Goal: Book appointment/travel/reservation

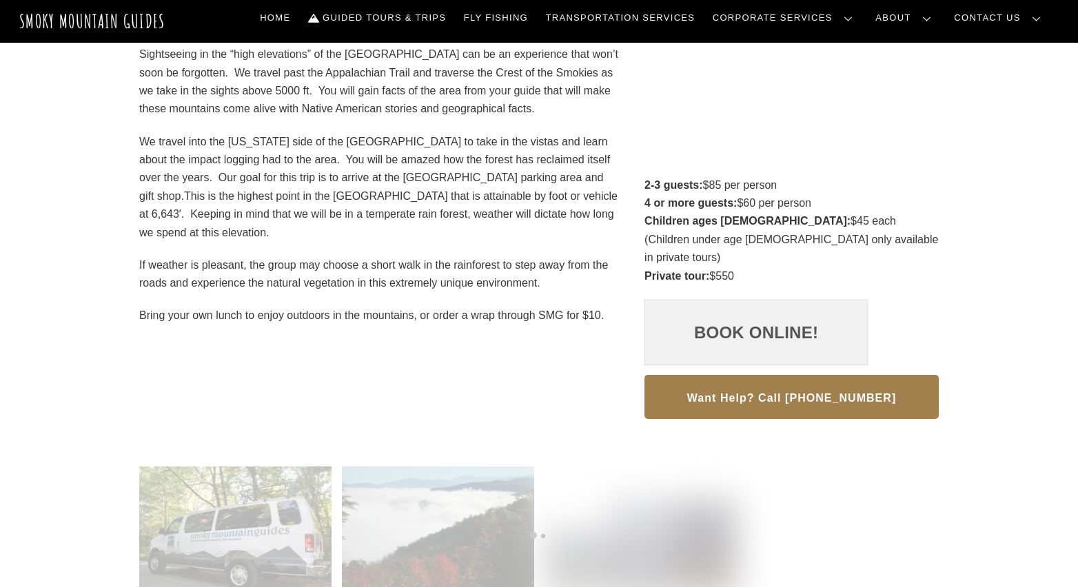
click at [755, 325] on link "Book Online!" at bounding box center [756, 333] width 223 height 66
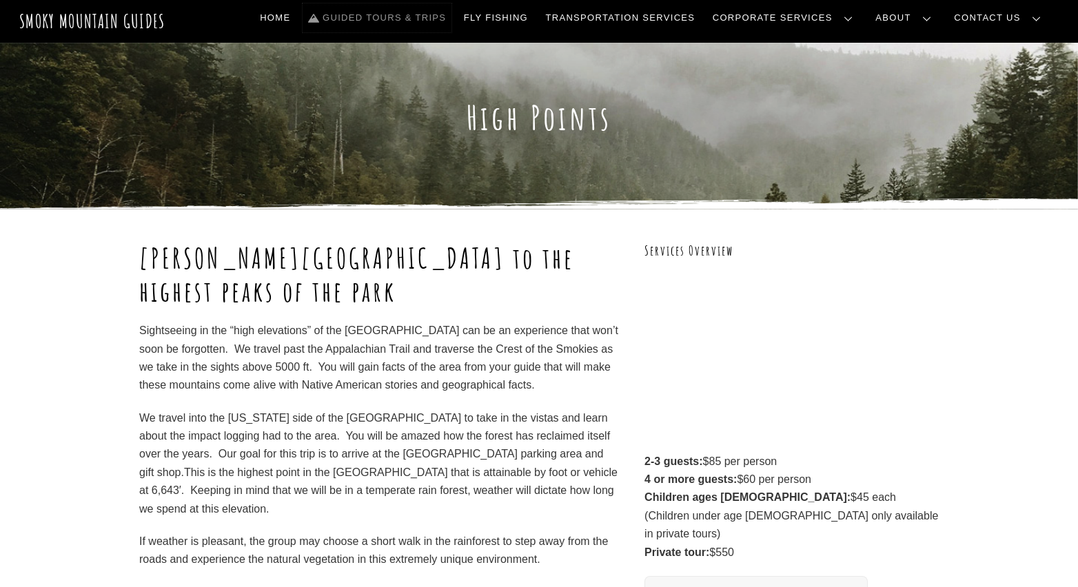
click at [448, 12] on link "Guided Tours & Trips" at bounding box center [377, 17] width 149 height 29
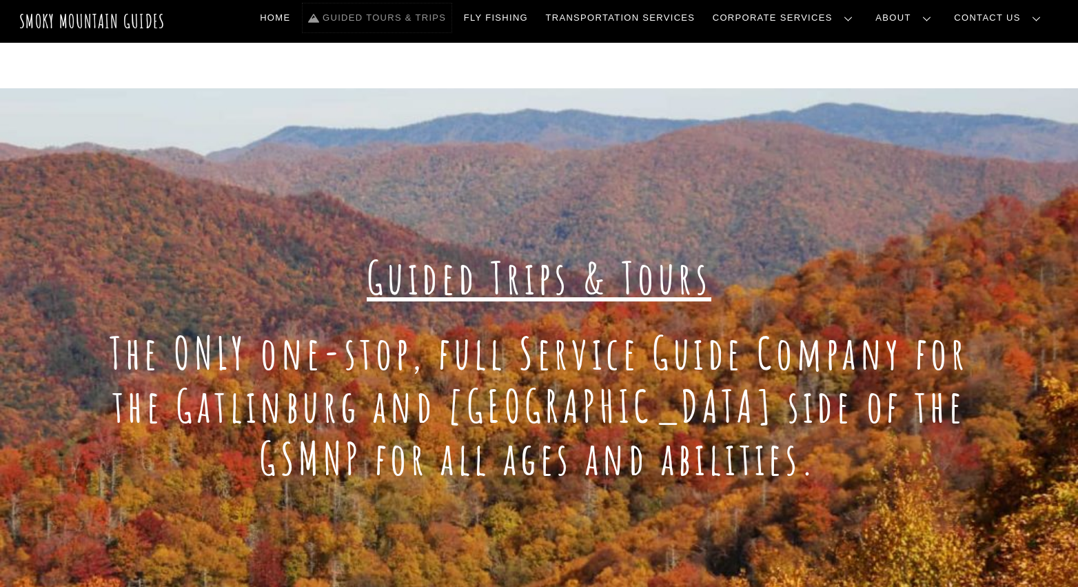
click at [452, 15] on link "Guided Tours & Trips" at bounding box center [377, 17] width 149 height 29
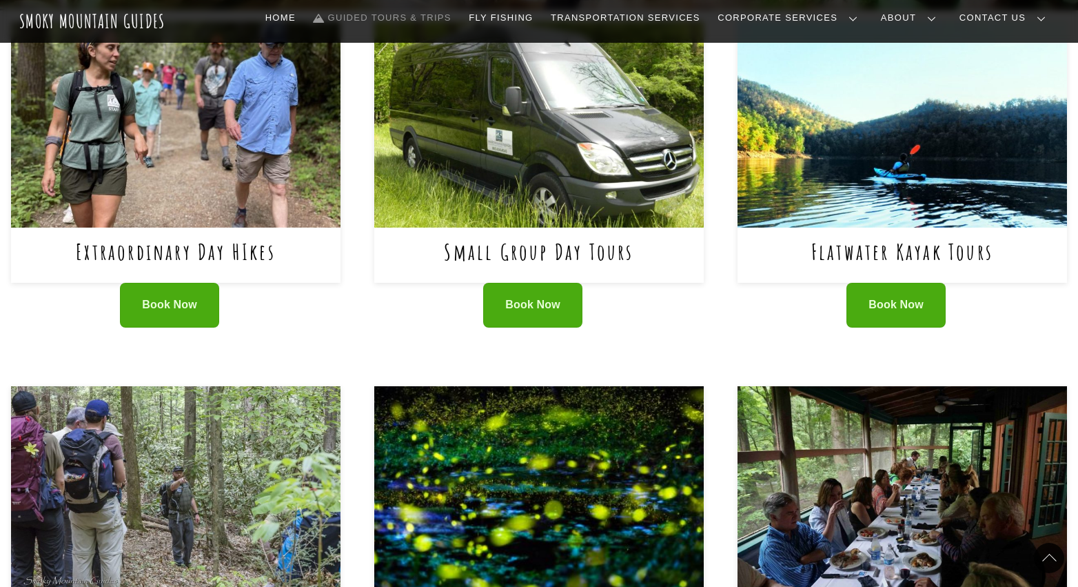
scroll to position [858, 0]
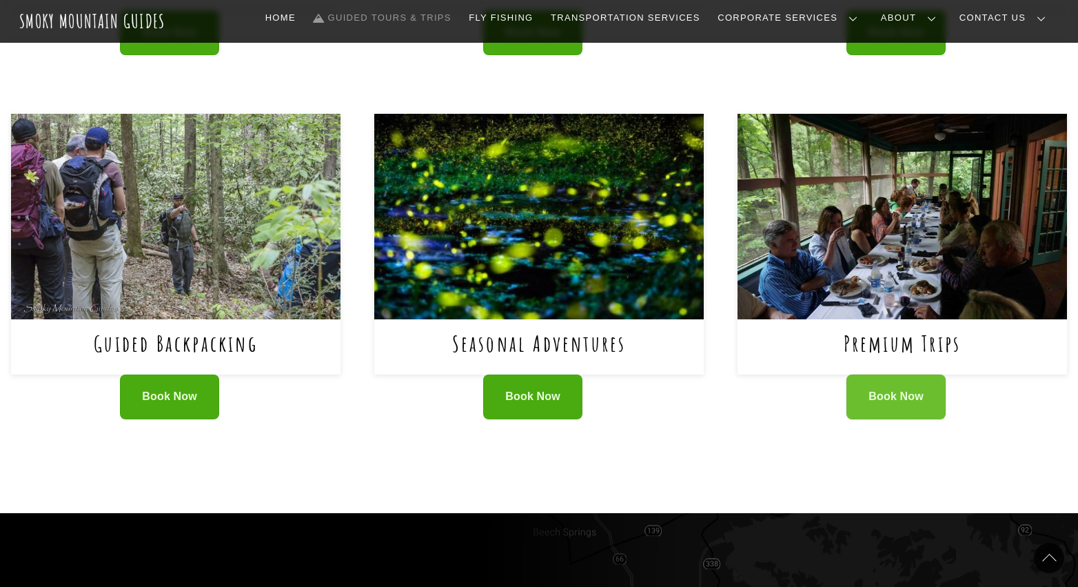
click at [921, 397] on span "Book Now" at bounding box center [896, 397] width 55 height 14
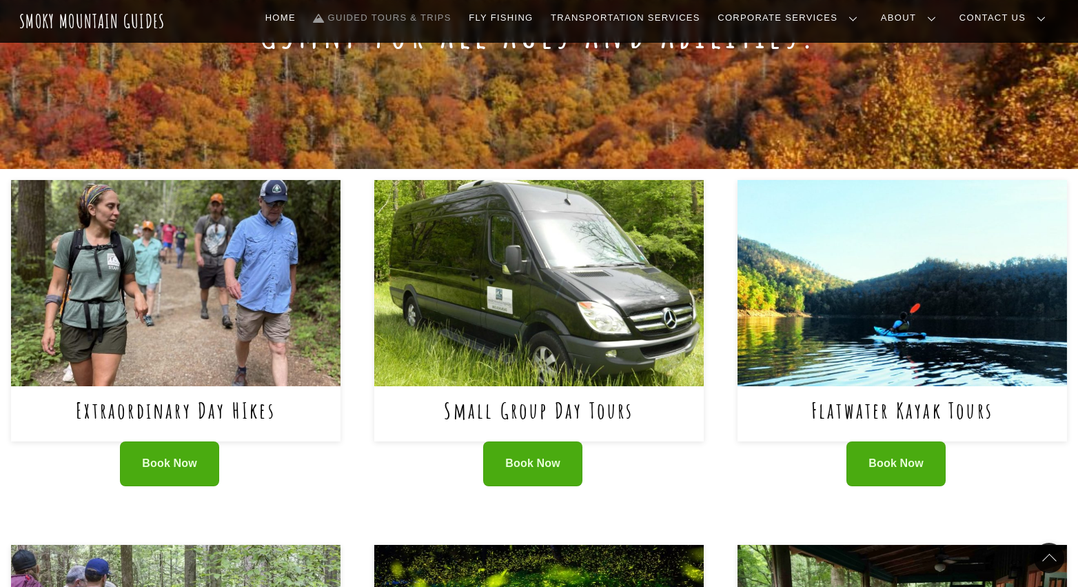
scroll to position [543, 0]
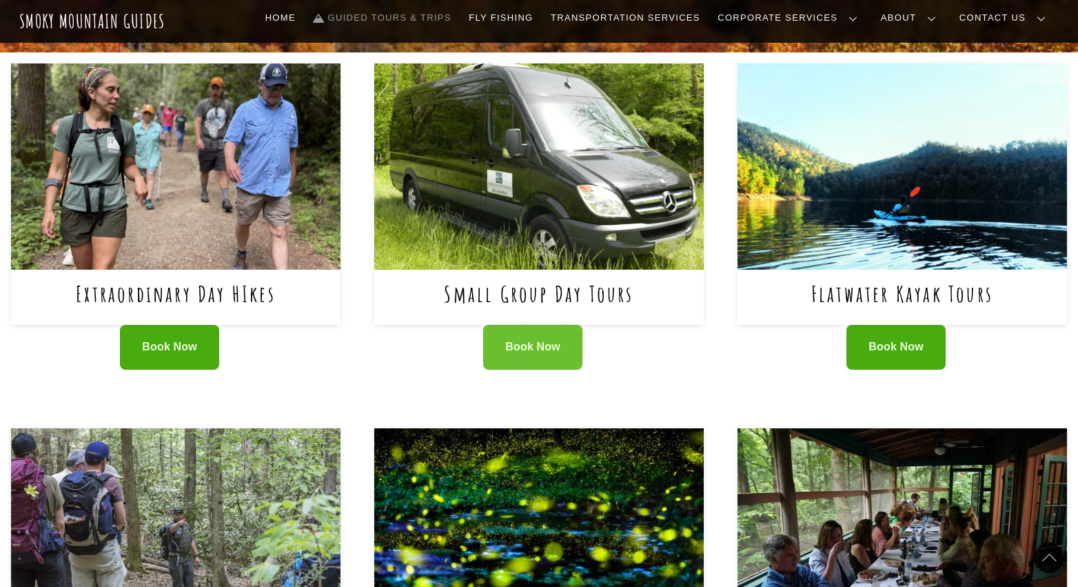
click at [565, 361] on link "Book Now" at bounding box center [532, 347] width 99 height 45
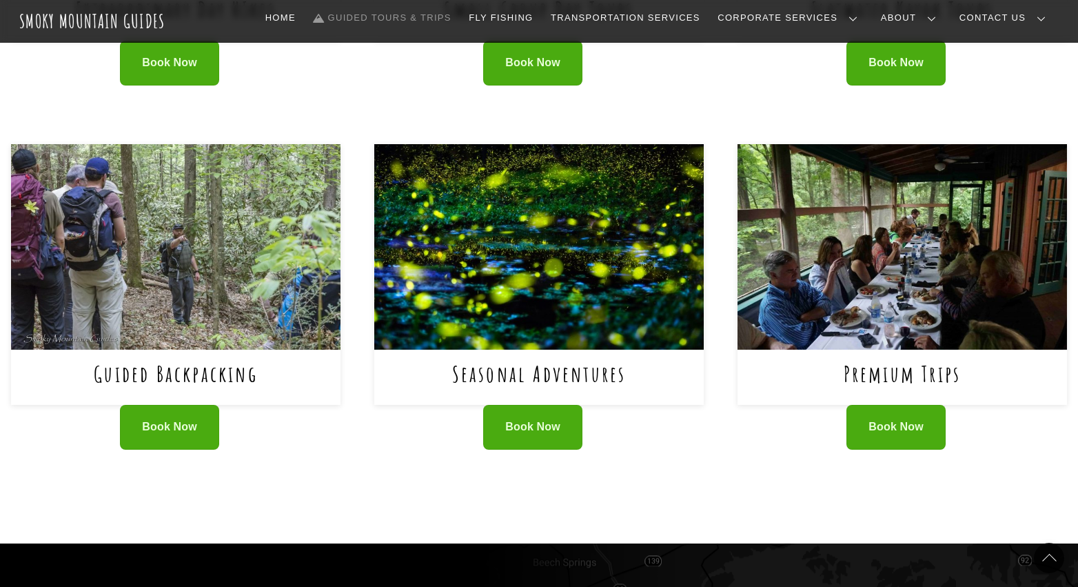
scroll to position [829, 0]
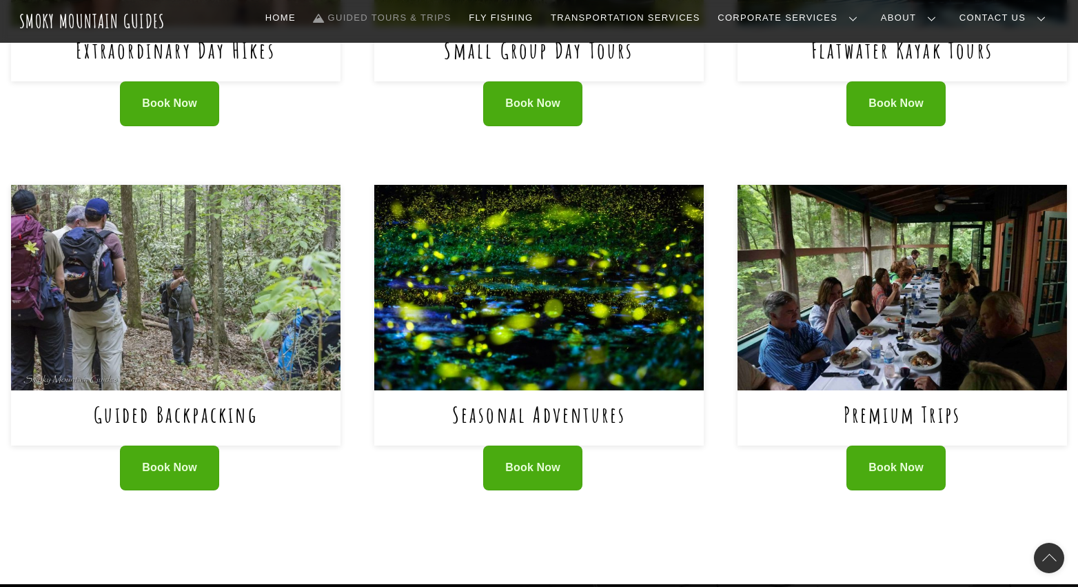
scroll to position [538, 0]
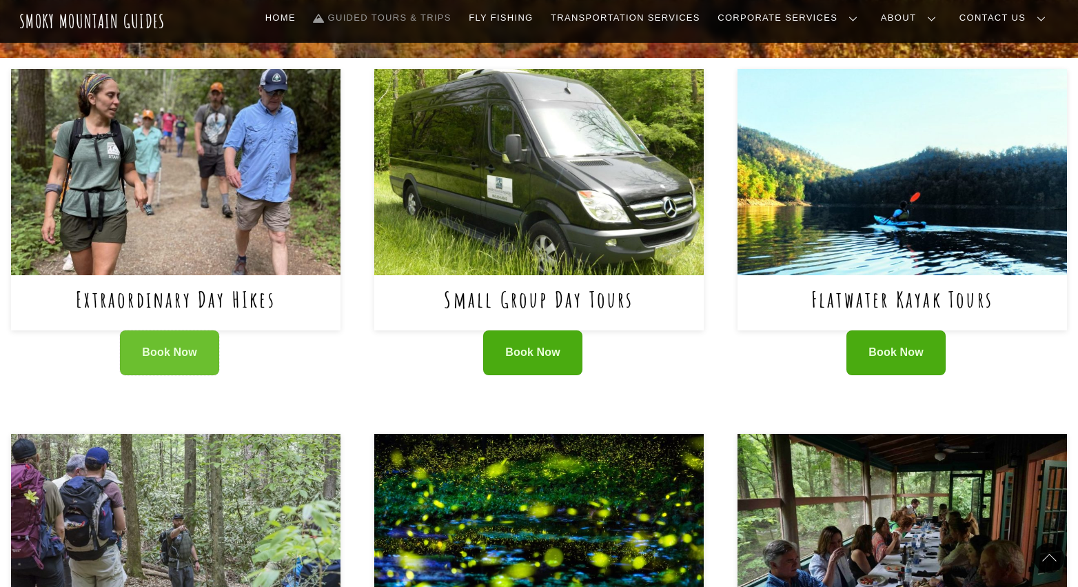
click at [141, 359] on link "Book Now" at bounding box center [169, 352] width 99 height 45
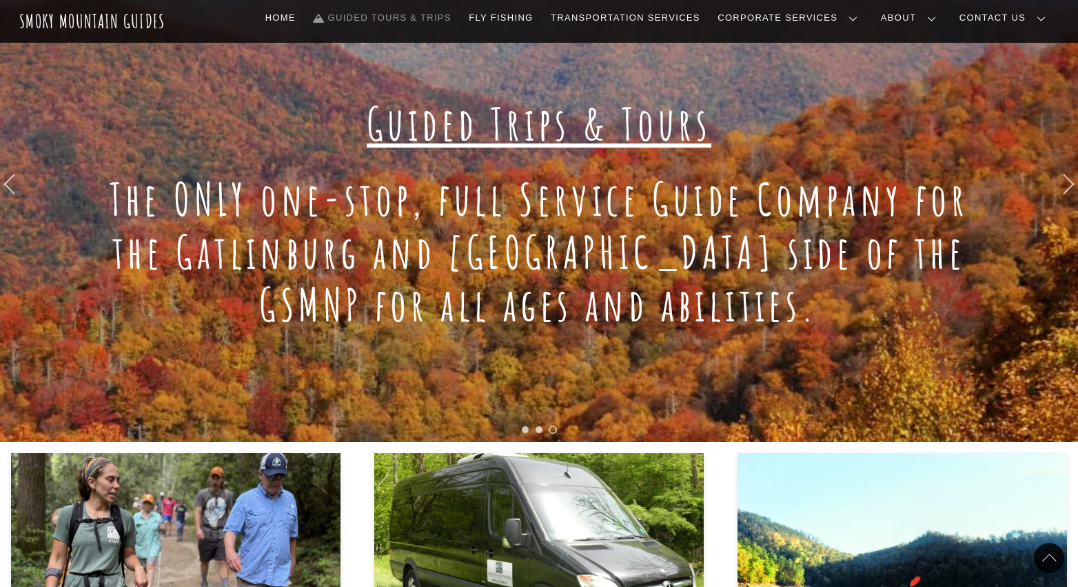
scroll to position [0, 0]
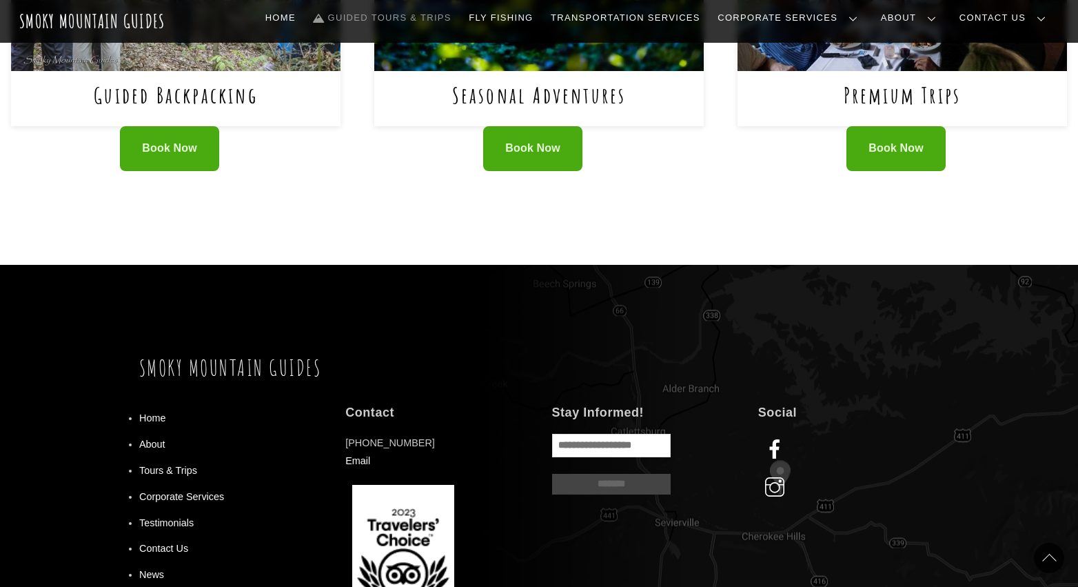
scroll to position [583, 0]
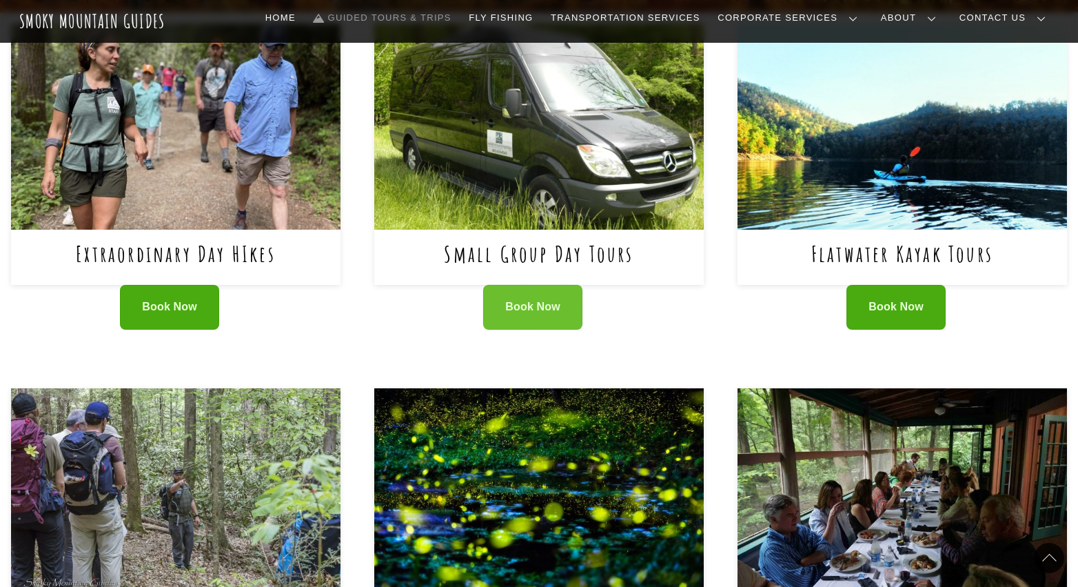
click at [515, 304] on span "Book Now" at bounding box center [532, 307] width 55 height 14
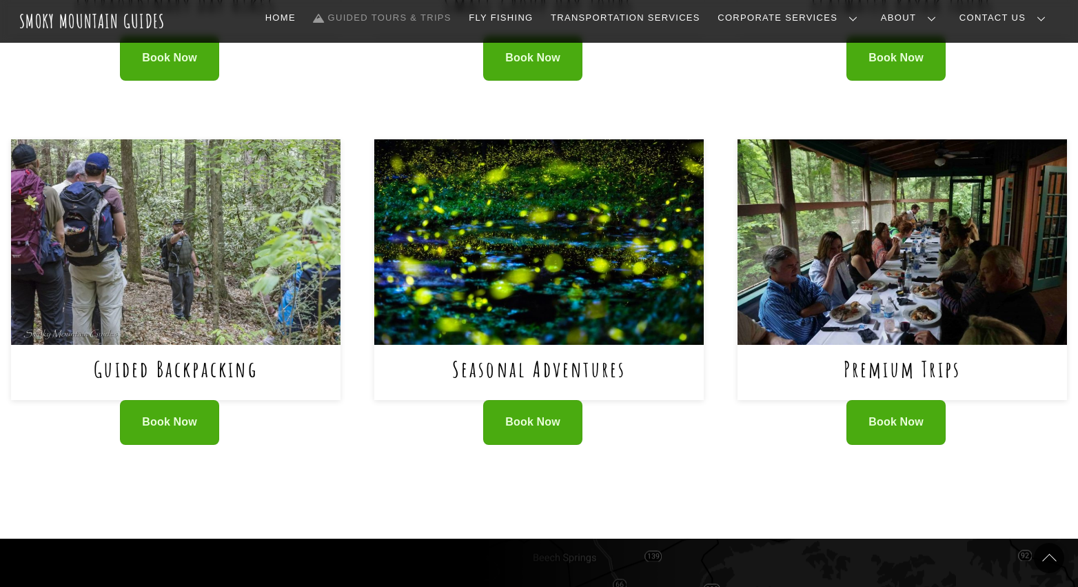
scroll to position [829, 0]
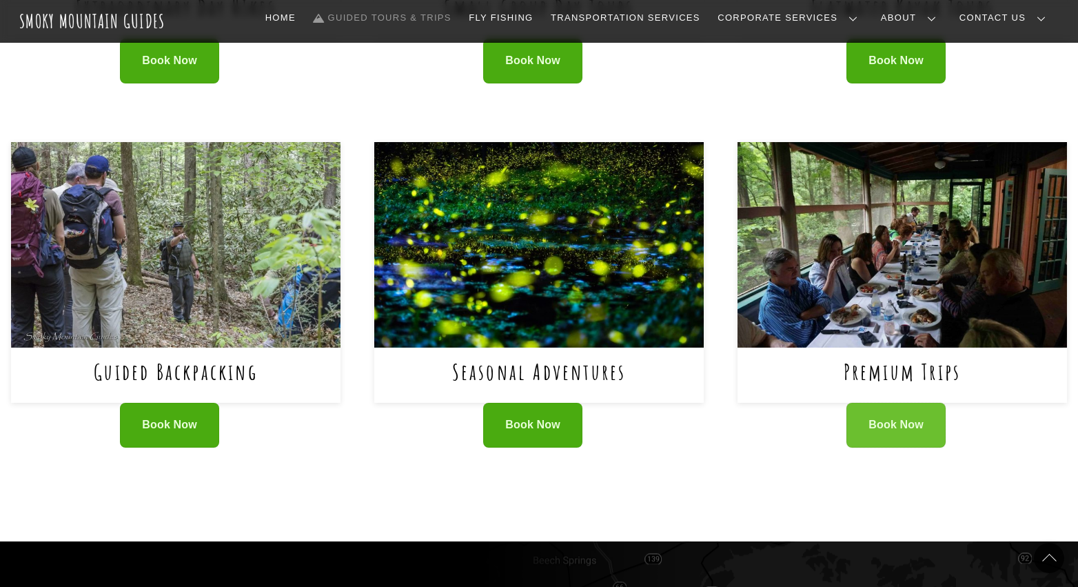
click at [877, 436] on link "Book Now" at bounding box center [896, 425] width 99 height 45
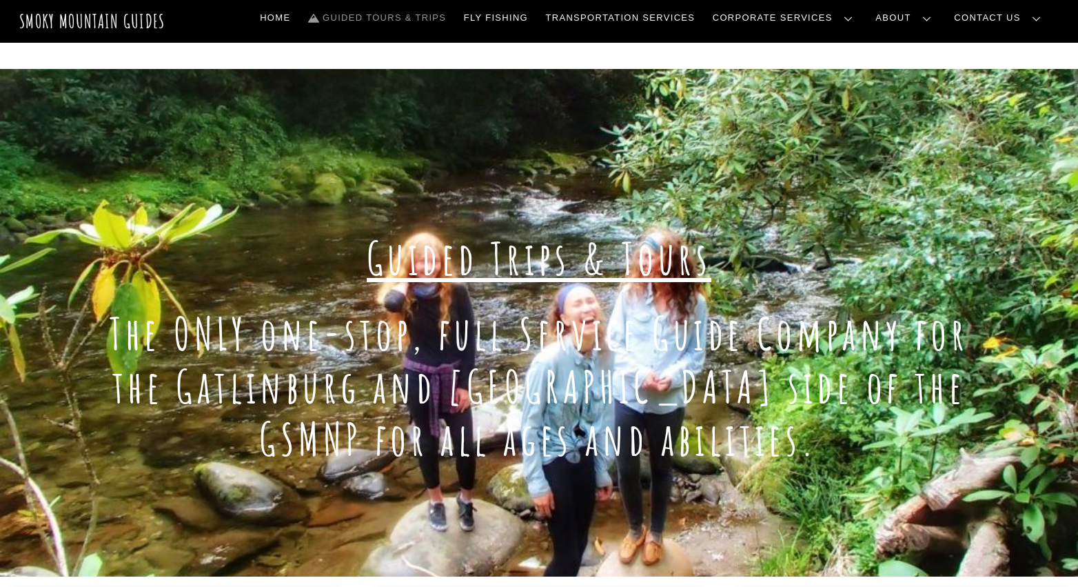
scroll to position [0, 0]
